Goal: Task Accomplishment & Management: Use online tool/utility

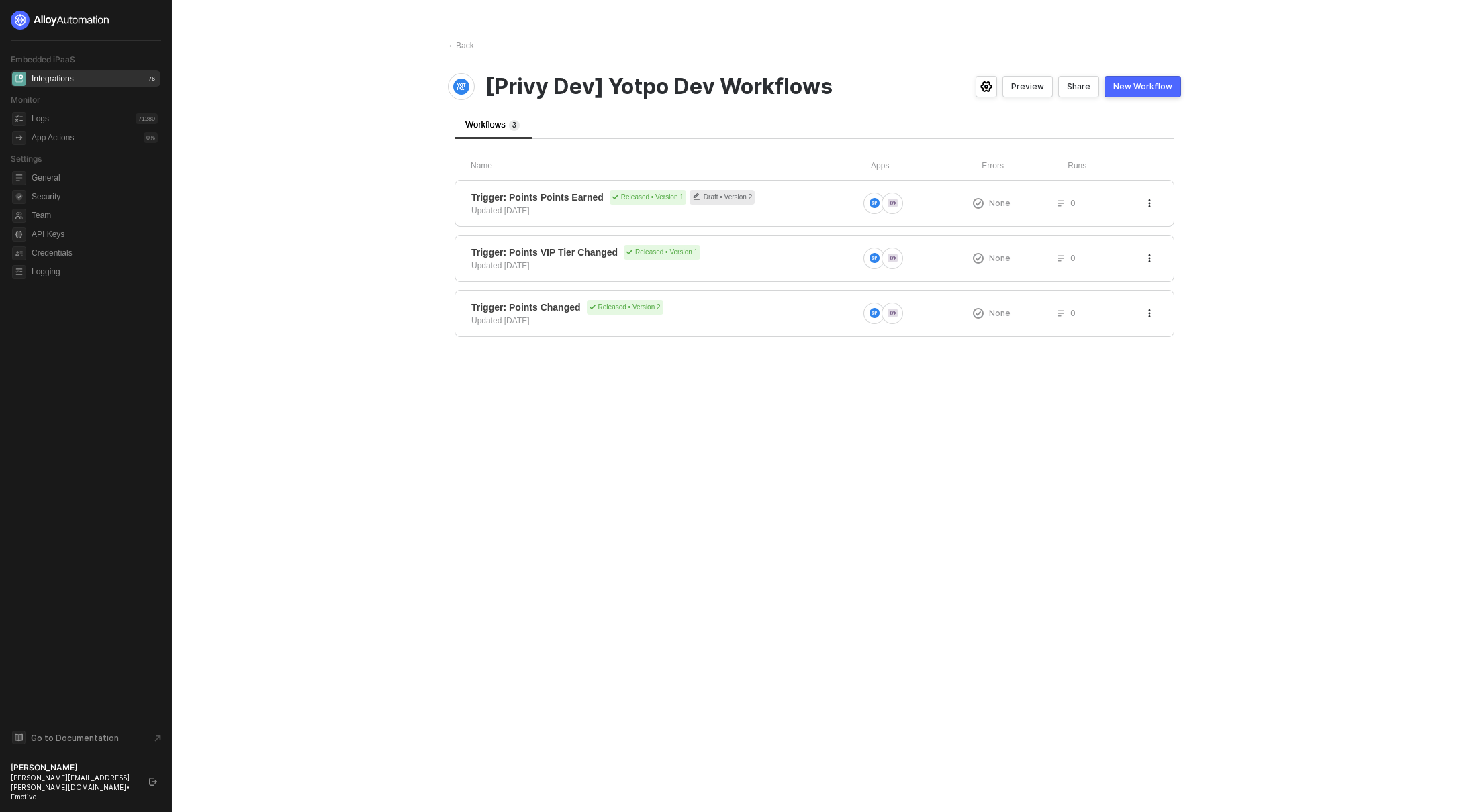
click at [1291, 316] on main "← Back [Privy Dev] Yotpo Dev Workflows Preview Share New Workflow Workflows 3 N…" at bounding box center [728, 406] width 1457 height 812
click at [540, 195] on span "Trigger: Points Points Earned" at bounding box center [537, 197] width 132 height 13
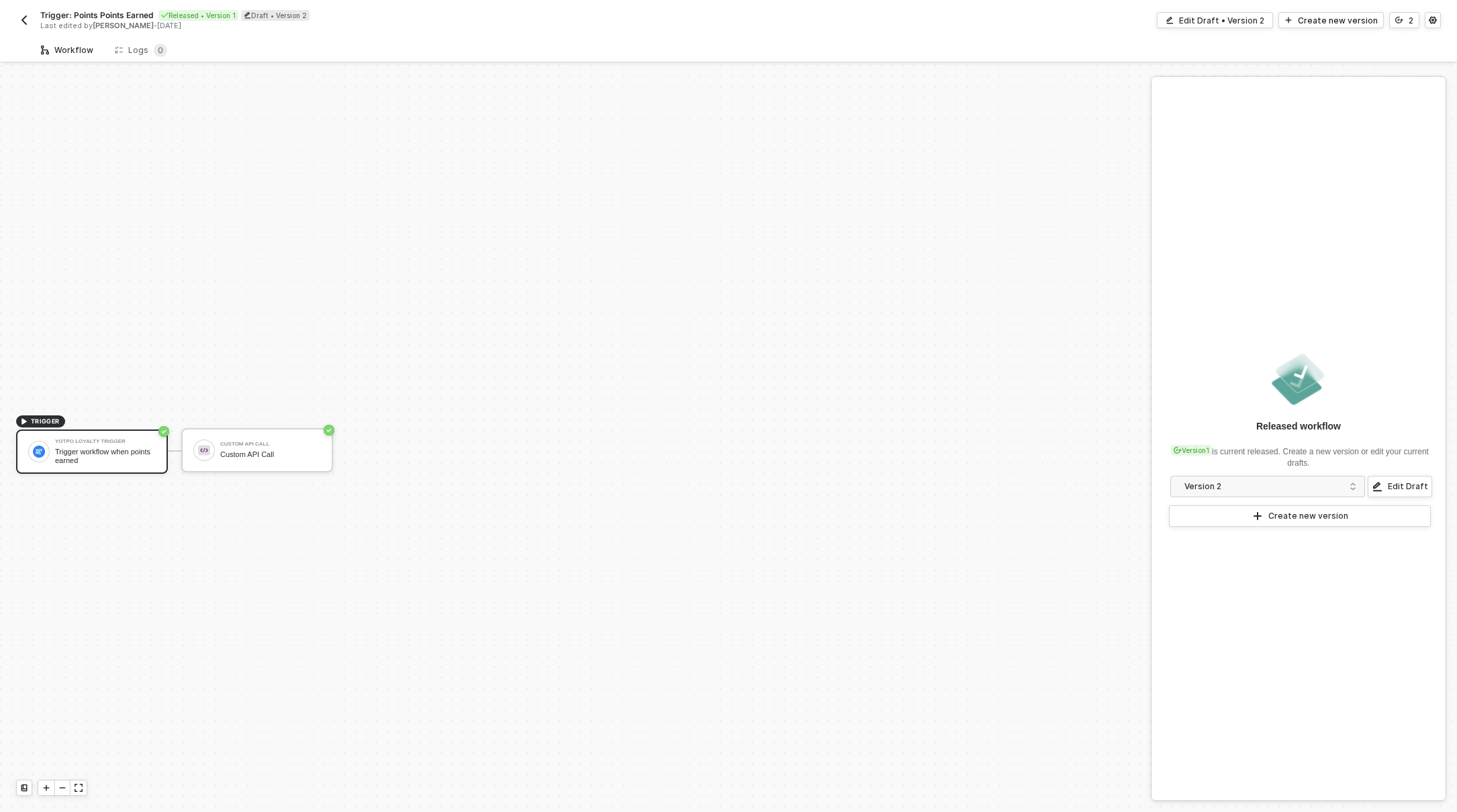
scroll to position [25, 0]
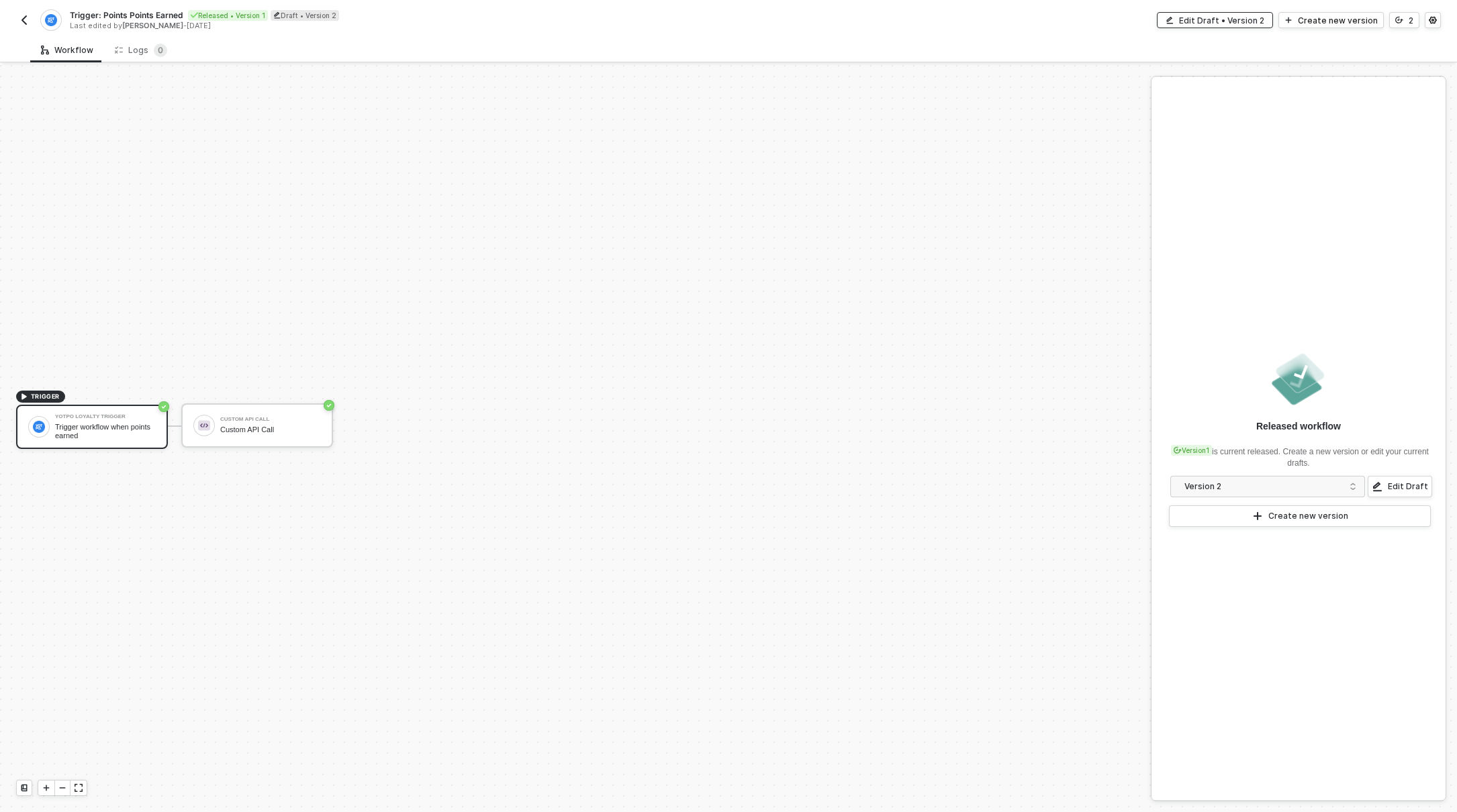
click at [1251, 17] on div "Edit Draft • Version 2" at bounding box center [1222, 20] width 85 height 11
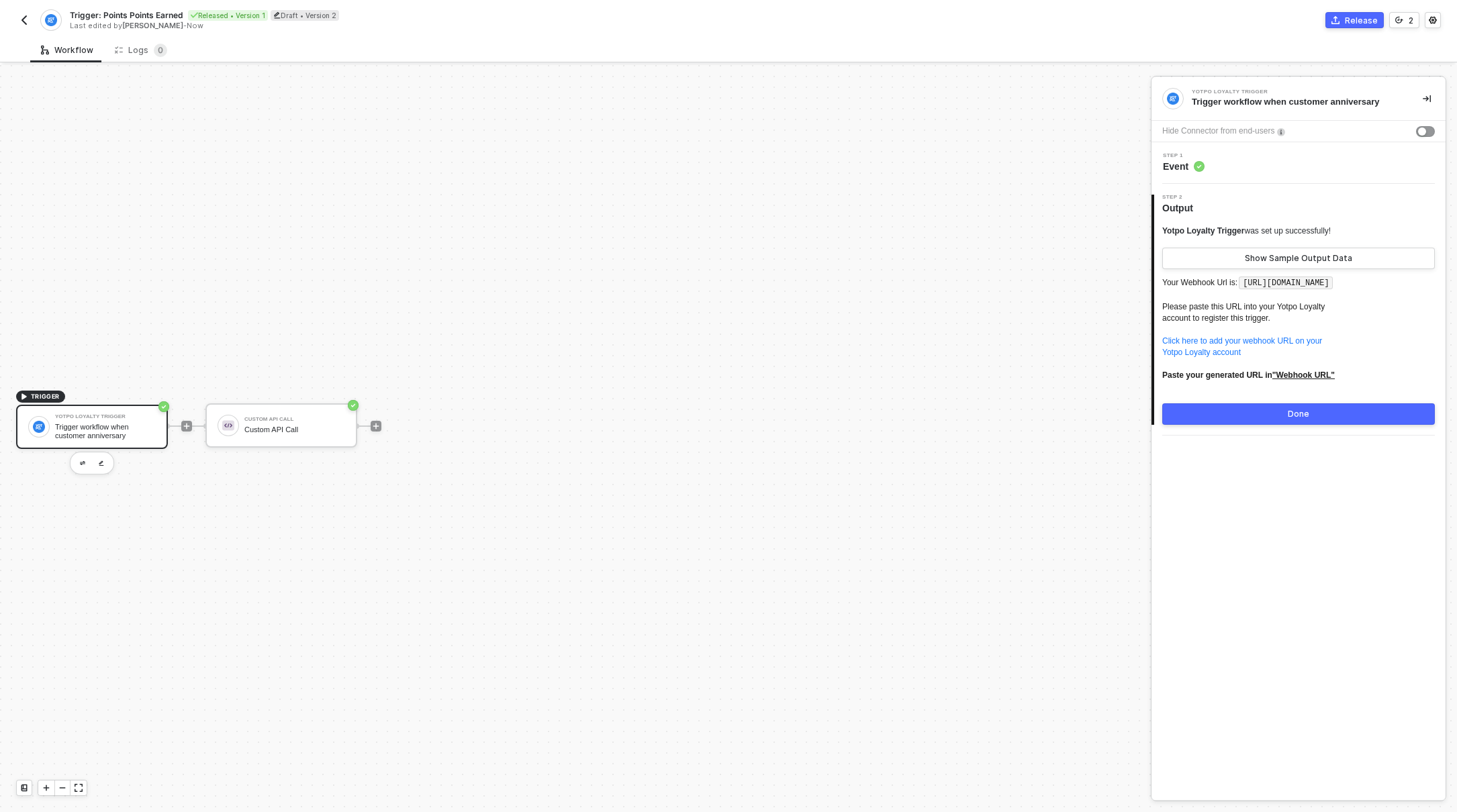
click at [1239, 290] on code "[URL][DOMAIN_NAME]" at bounding box center [1286, 282] width 94 height 13
drag, startPoint x: 1239, startPoint y: 297, endPoint x: 1259, endPoint y: 286, distance: 22.8
click at [1259, 286] on code "[URL][DOMAIN_NAME]" at bounding box center [1286, 282] width 94 height 13
copy code "[URL][DOMAIN_NAME]"
click at [26, 21] on img "button" at bounding box center [24, 20] width 11 height 11
